Goal: Transaction & Acquisition: Purchase product/service

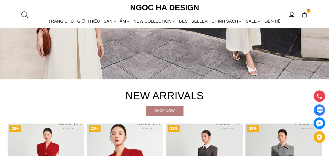
scroll to position [26, 0]
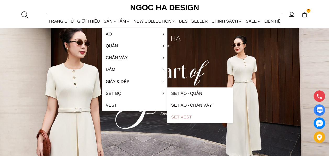
click at [182, 118] on link "Set Vest" at bounding box center [199, 117] width 65 height 12
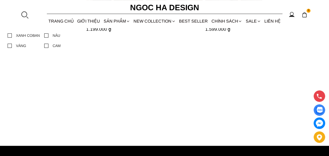
scroll to position [209, 0]
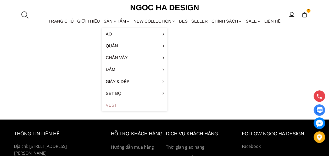
click at [108, 105] on link "Vest" at bounding box center [134, 105] width 65 height 12
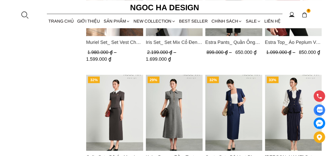
scroll to position [236, 0]
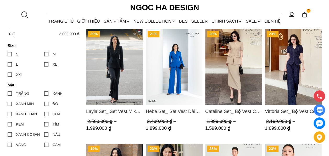
click at [95, 111] on span "Layla Set_ Set Vest Mix Ren Đen Quần Suông BQ-06" at bounding box center [114, 110] width 57 height 7
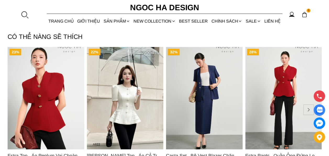
scroll to position [733, 0]
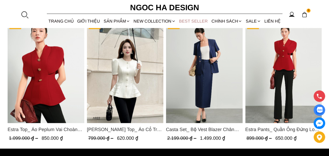
click at [190, 19] on link "BEST SELLER" at bounding box center [194, 21] width 32 height 14
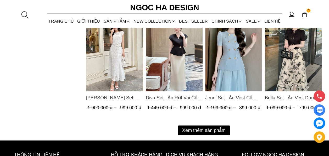
scroll to position [792, 0]
